Goal: Transaction & Acquisition: Purchase product/service

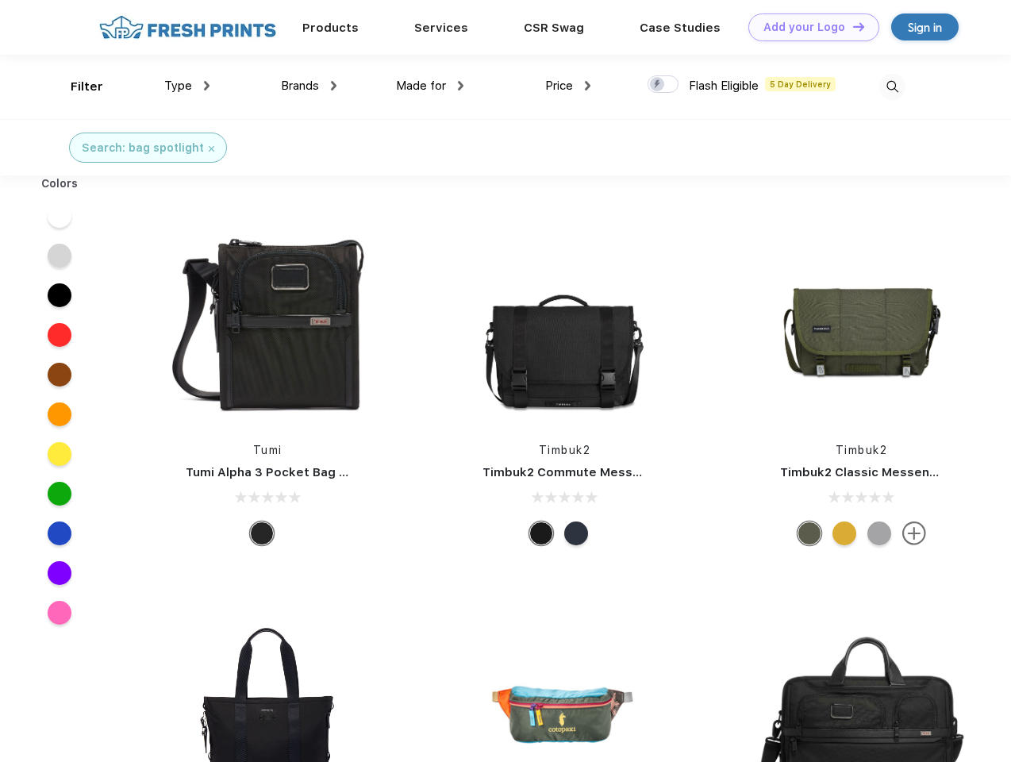
scroll to position [1, 0]
click at [808, 27] on link "Add your Logo Design Tool" at bounding box center [813, 27] width 131 height 28
click at [0, 0] on div "Design Tool" at bounding box center [0, 0] width 0 height 0
click at [851, 26] on link "Add your Logo Design Tool" at bounding box center [813, 27] width 131 height 28
click at [76, 86] on div "Filter" at bounding box center [87, 87] width 33 height 18
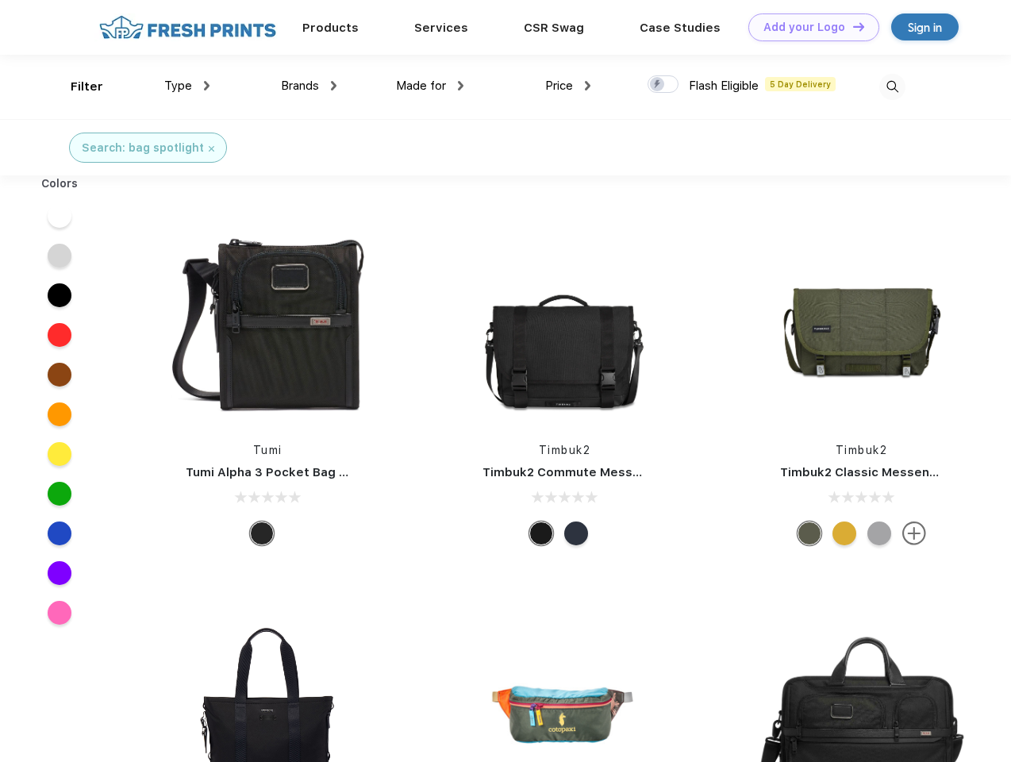
click at [187, 86] on span "Type" at bounding box center [178, 86] width 28 height 14
click at [309, 86] on span "Brands" at bounding box center [300, 86] width 38 height 14
click at [430, 86] on span "Made for" at bounding box center [421, 86] width 50 height 14
click at [568, 86] on span "Price" at bounding box center [559, 86] width 28 height 14
click at [663, 85] on div at bounding box center [662, 83] width 31 height 17
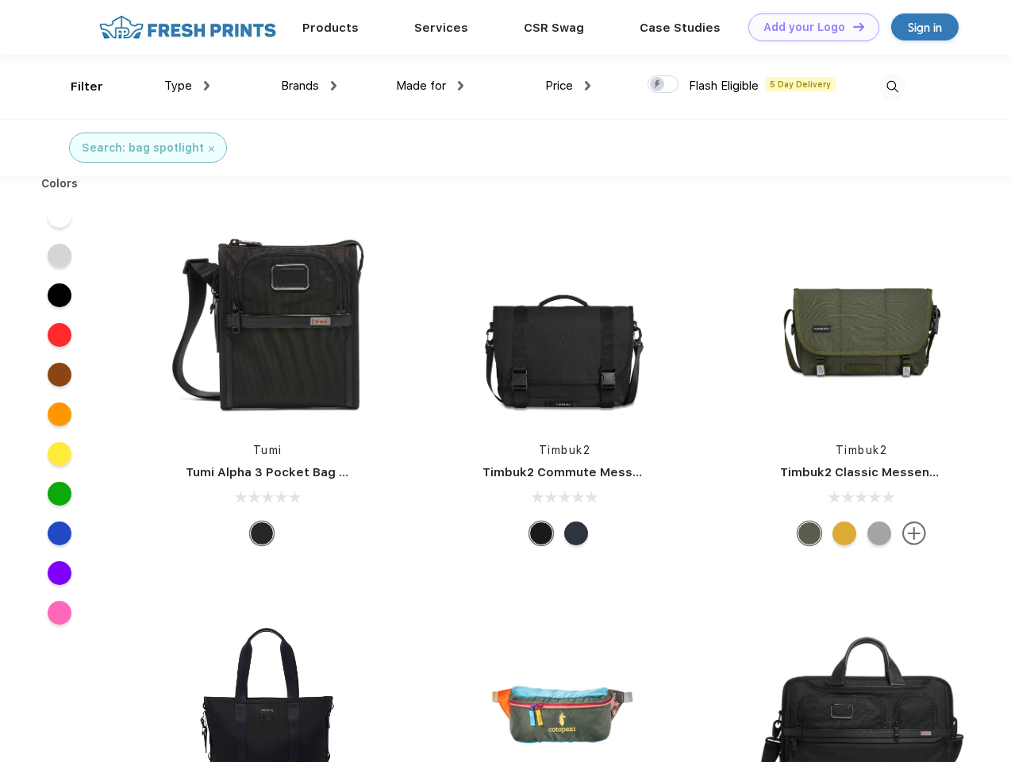
click at [658, 85] on input "checkbox" at bounding box center [652, 80] width 10 height 10
click at [892, 86] on img at bounding box center [892, 87] width 26 height 26
